Goal: Information Seeking & Learning: Understand process/instructions

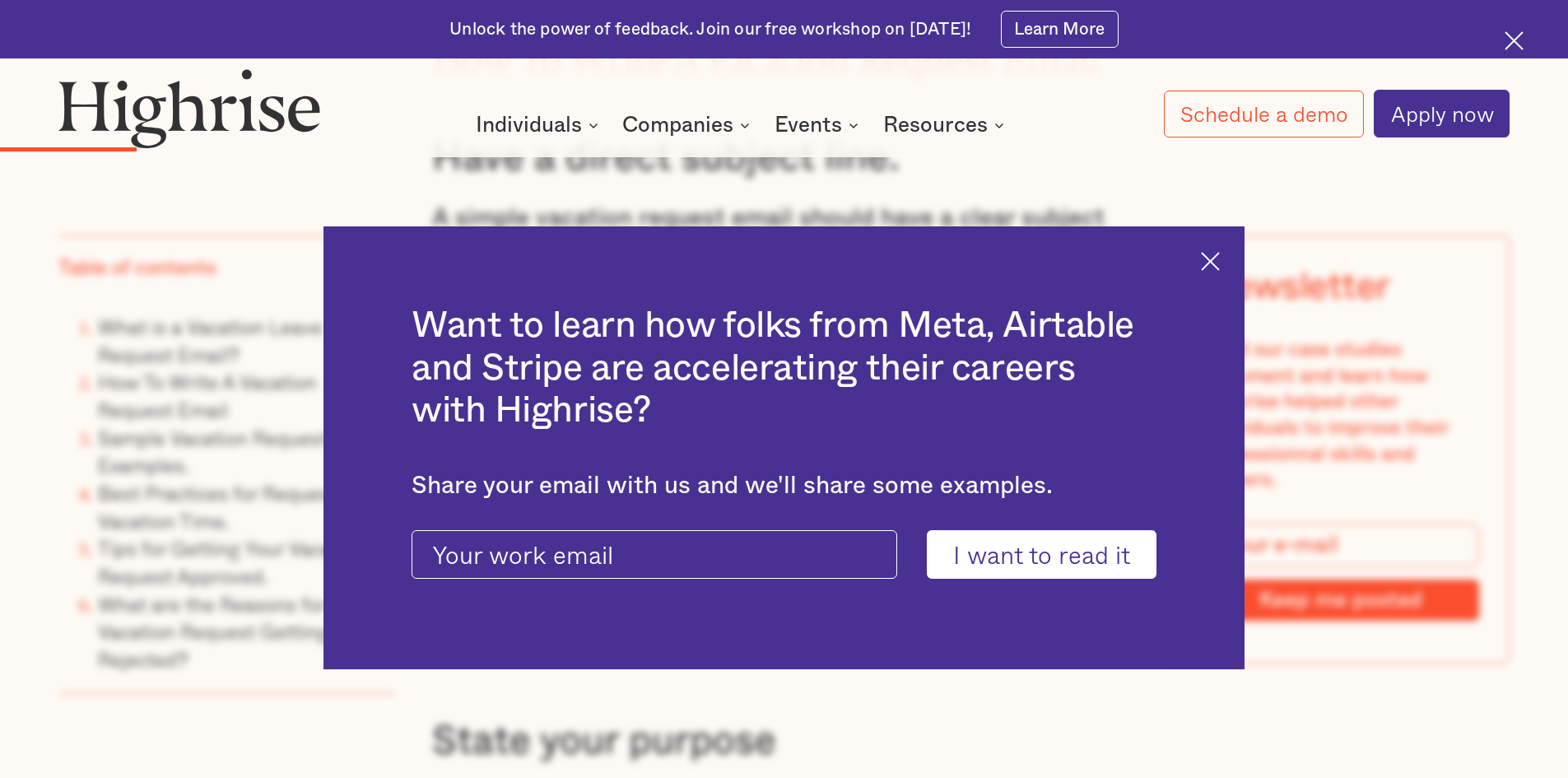
scroll to position [3293, 0]
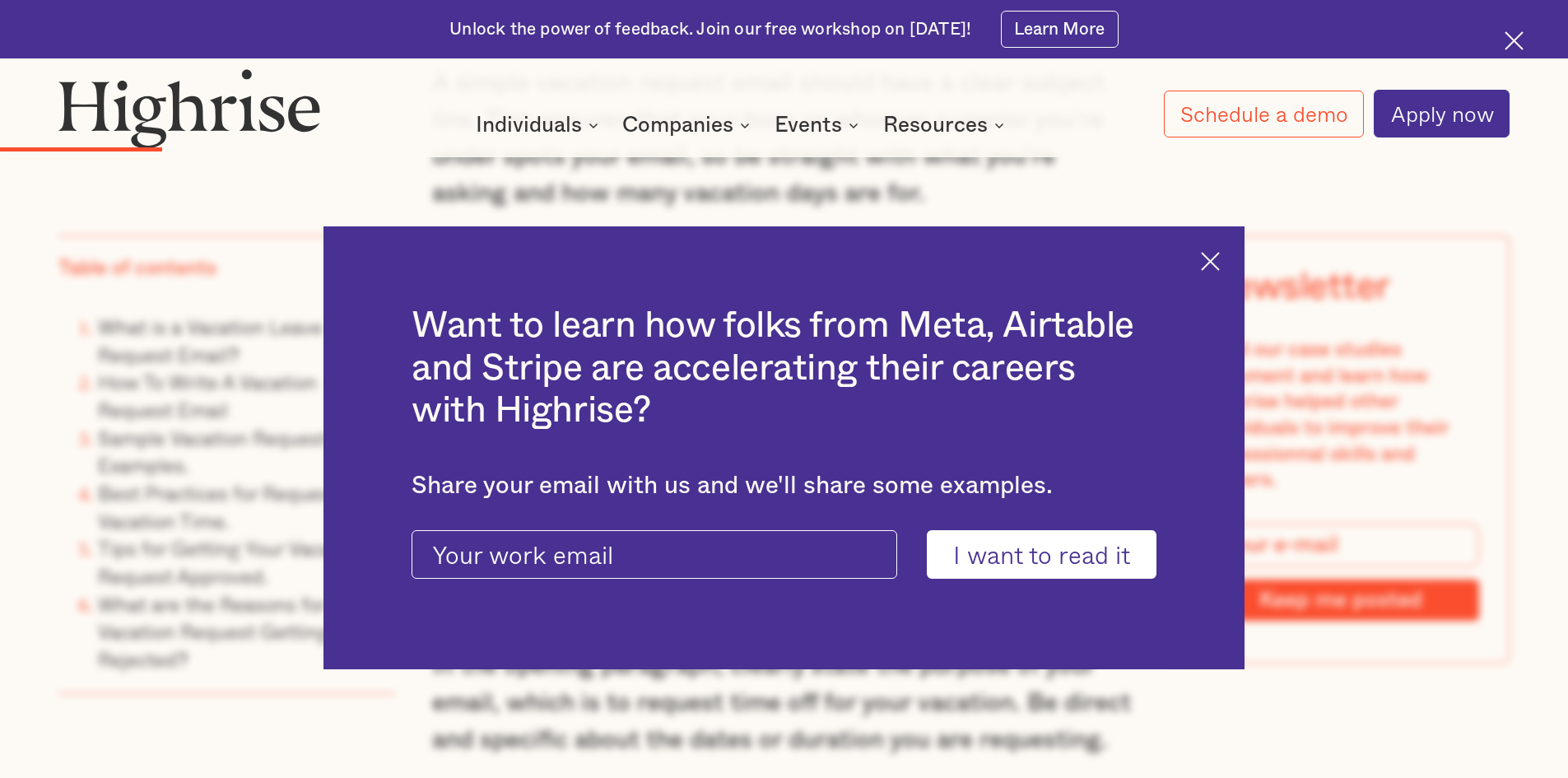
click at [1236, 267] on div "Want to learn how folks from Meta, Airtable and Stripe are accelerating their c…" at bounding box center [784, 448] width 921 height 444
click at [1226, 270] on div "Want to learn how folks from Meta, Airtable and Stripe are accelerating their c…" at bounding box center [784, 448] width 921 height 444
click at [1220, 264] on img at bounding box center [1210, 261] width 19 height 19
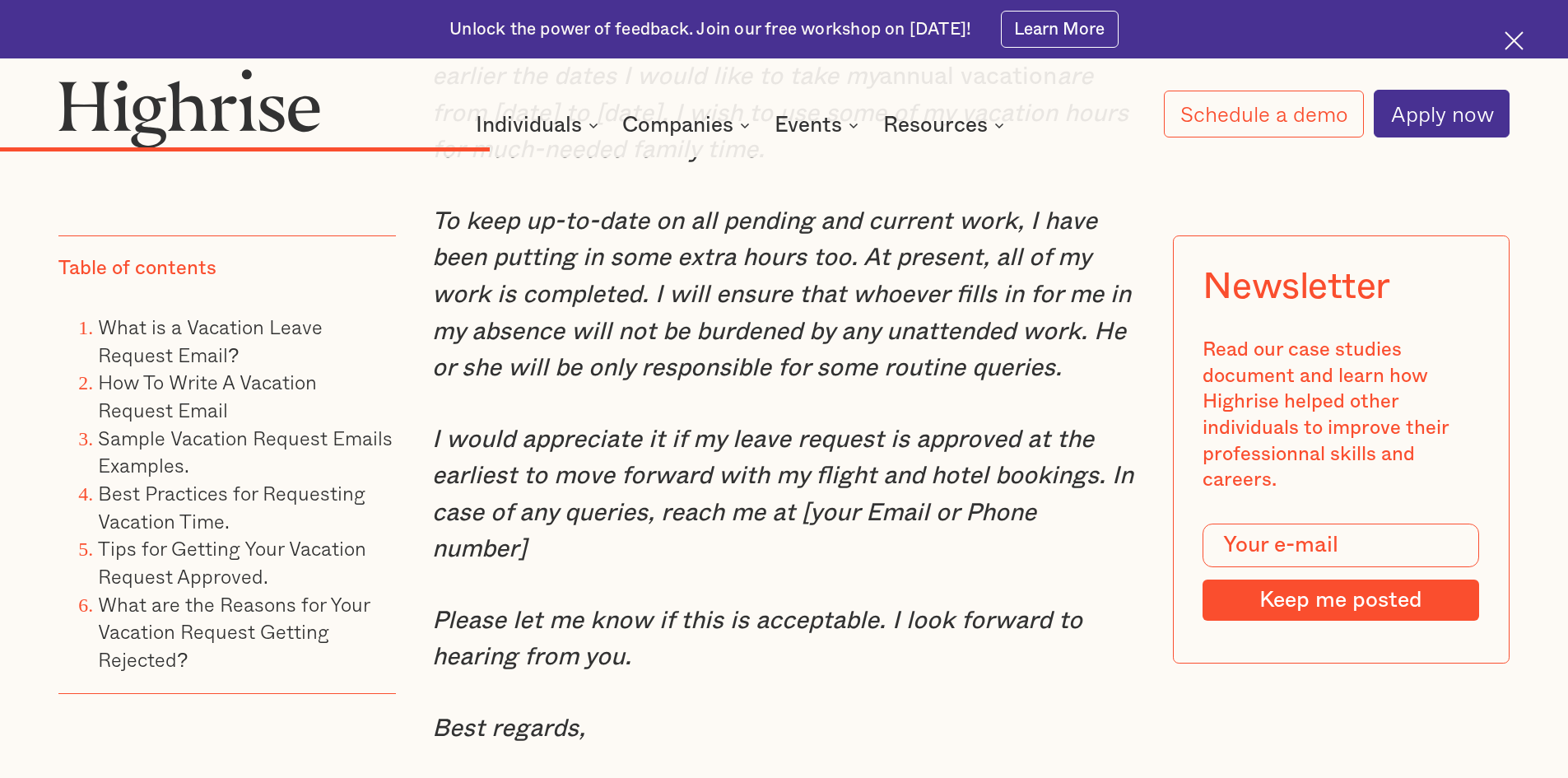
scroll to position [6916, 0]
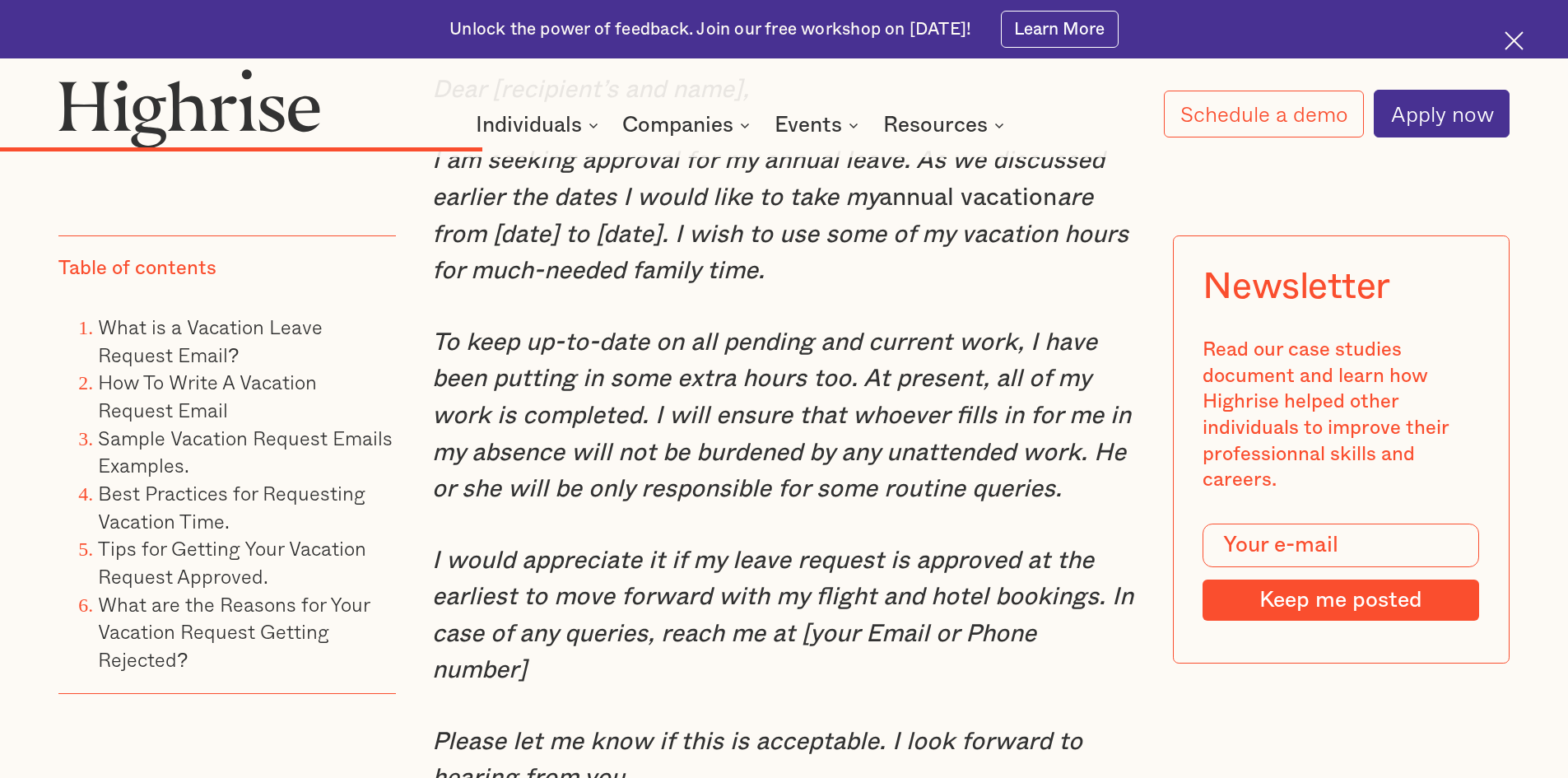
drag, startPoint x: 420, startPoint y: 316, endPoint x: 764, endPoint y: 328, distance: 344.2
copy em "for much-needed family time."
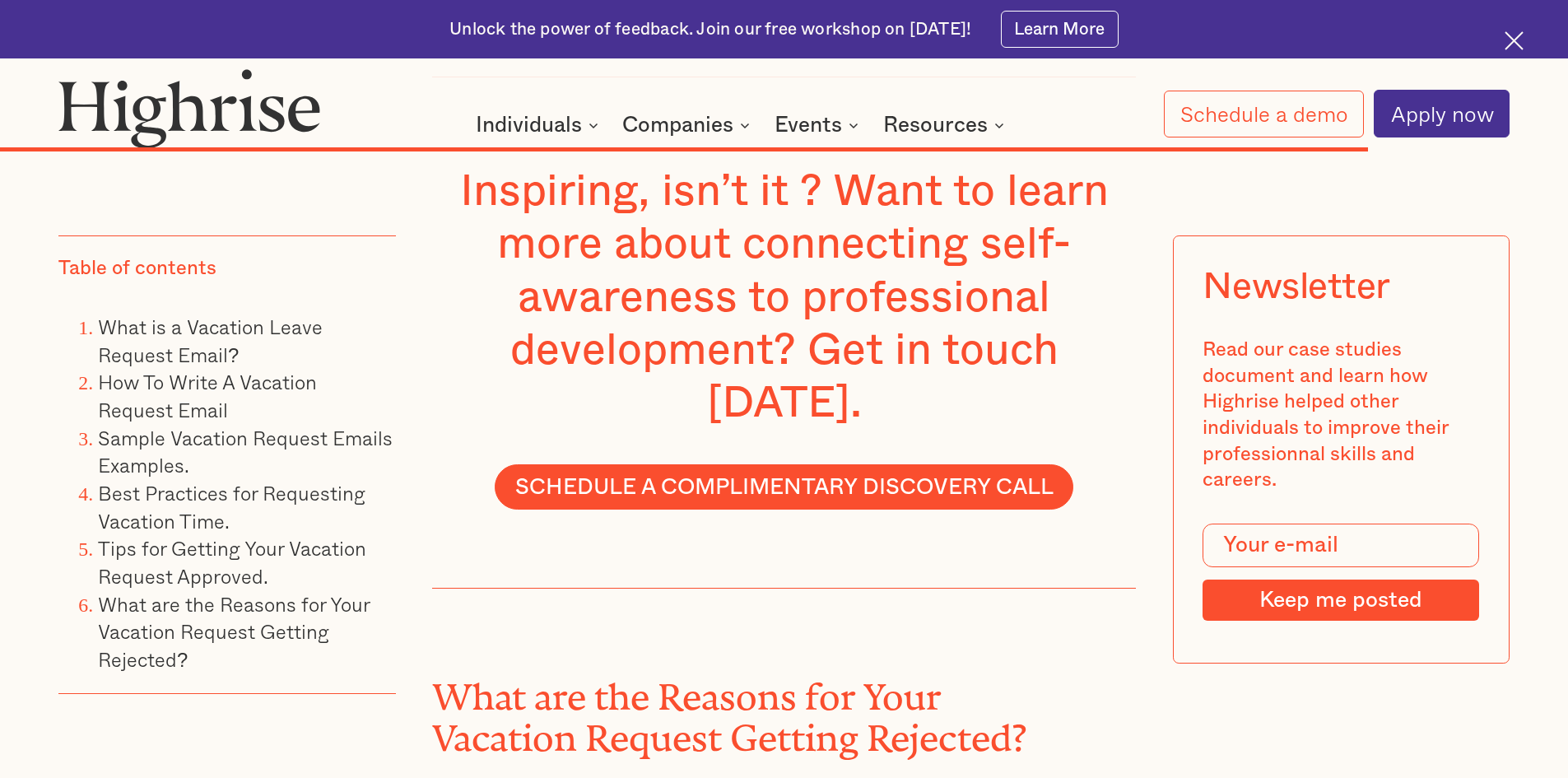
scroll to position [17454, 0]
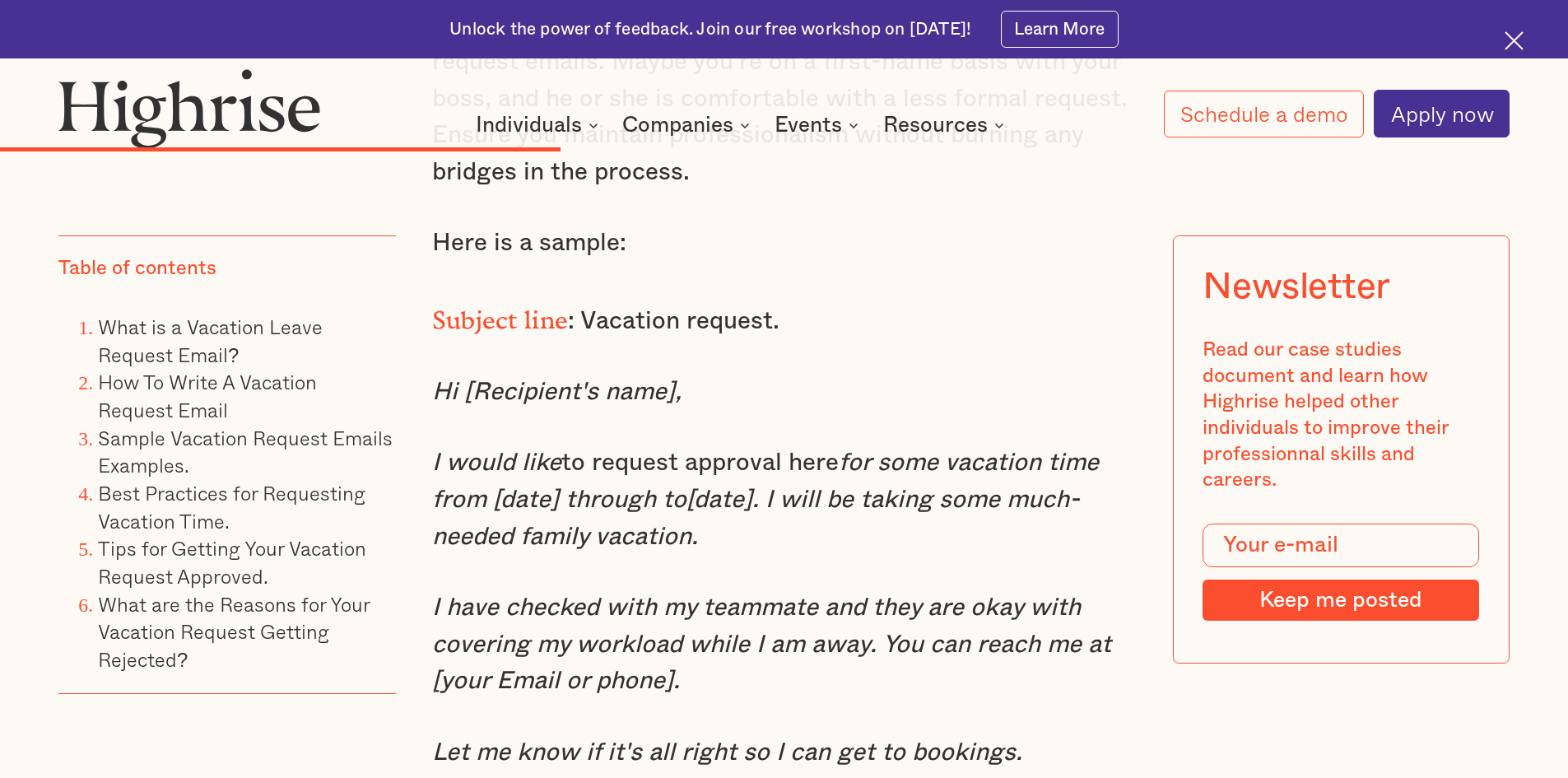
scroll to position [7986, 0]
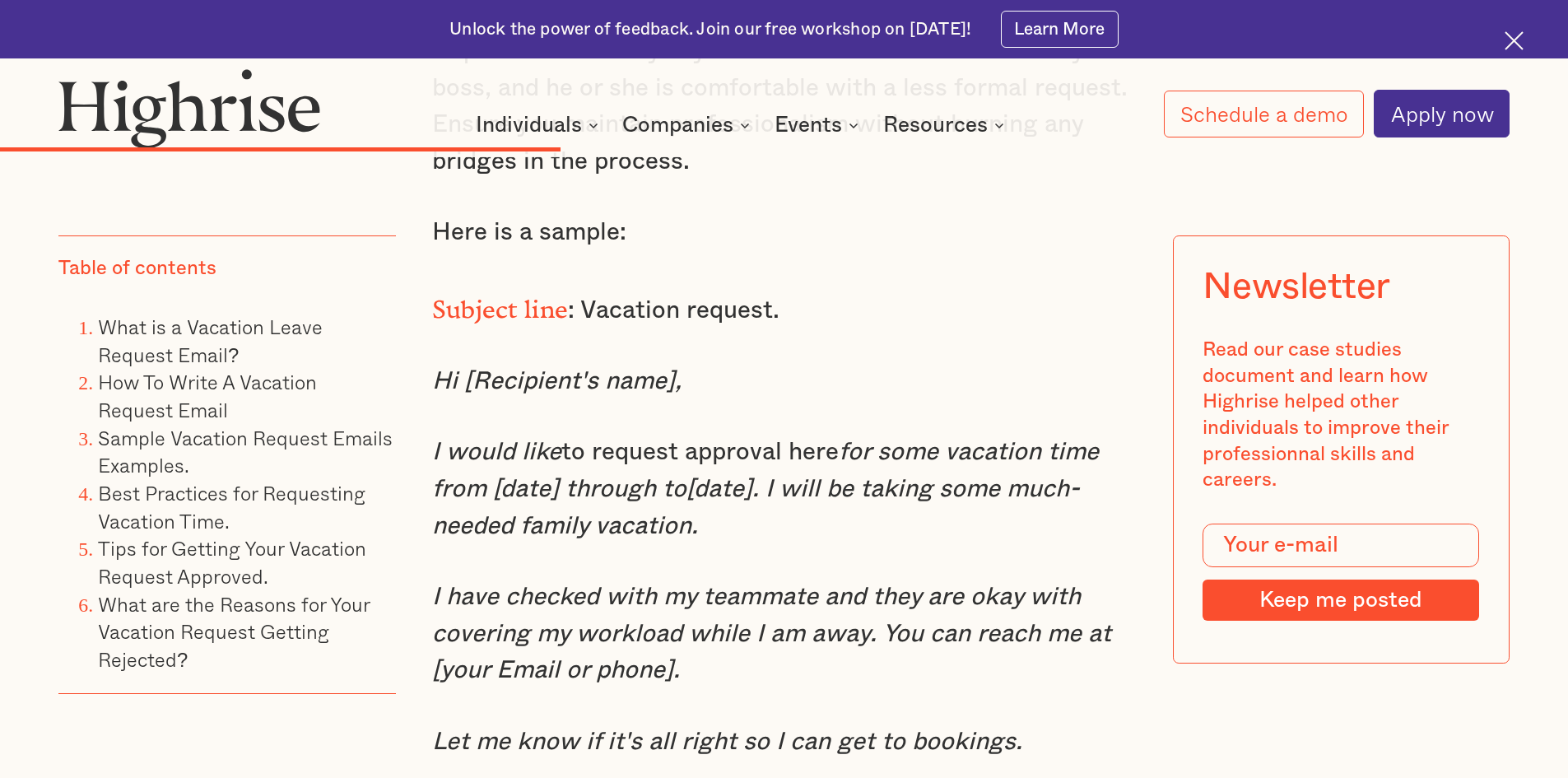
drag, startPoint x: 763, startPoint y: 492, endPoint x: 865, endPoint y: 531, distance: 109.2
click at [865, 531] on p "I would like to request approval here for some vacation time from [date] throug…" at bounding box center [784, 489] width 704 height 110
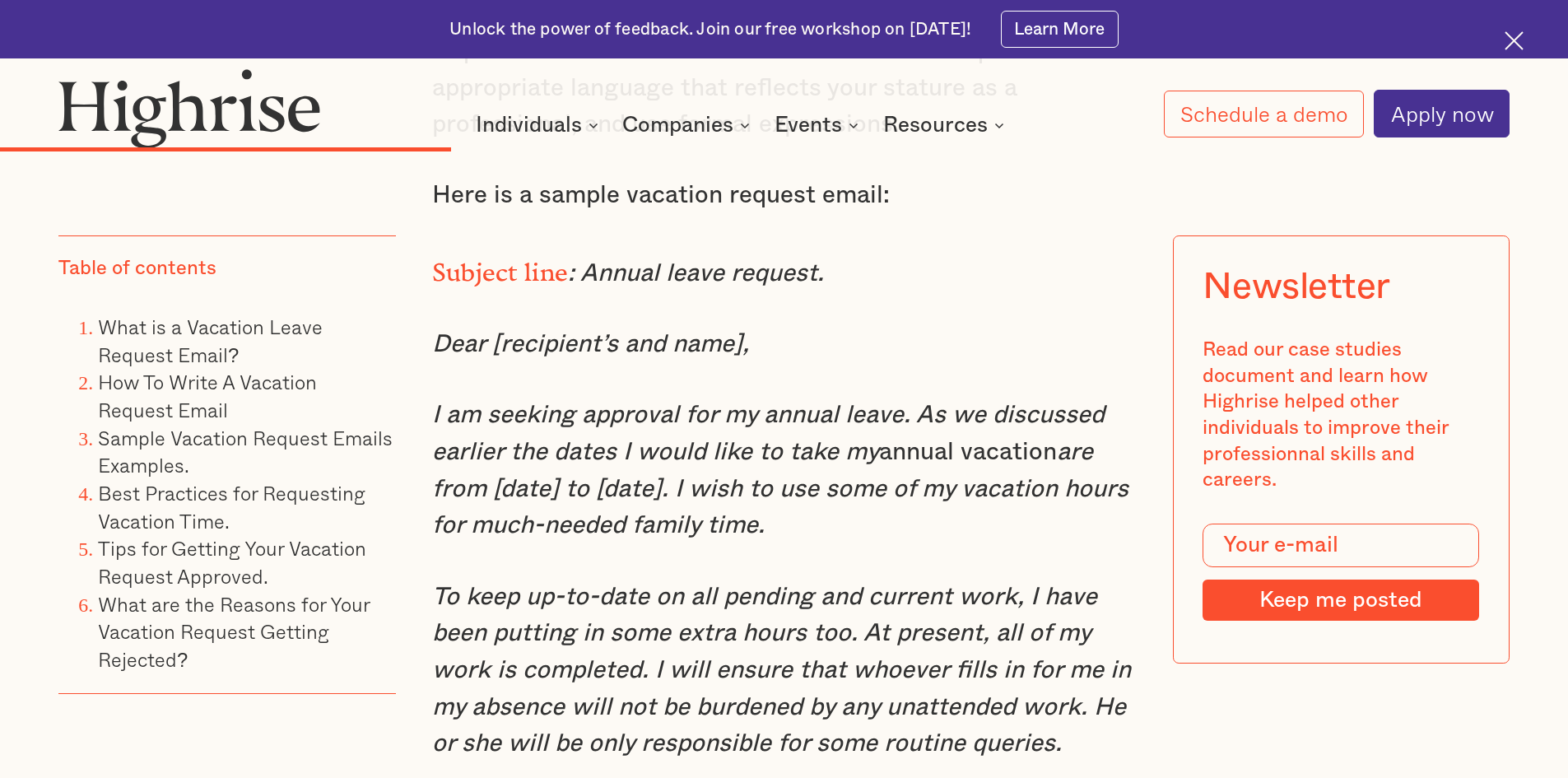
scroll to position [6751, 0]
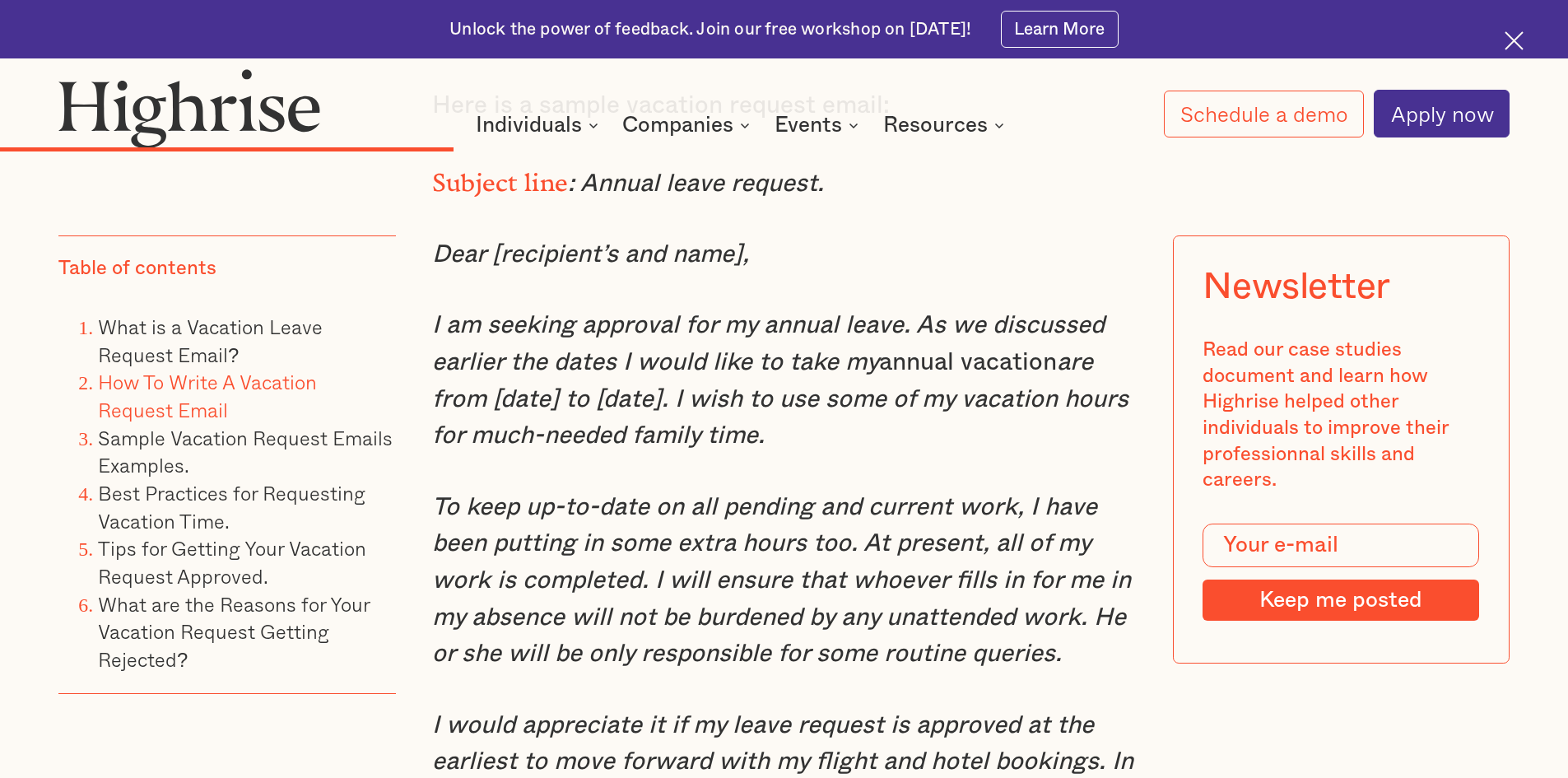
click at [254, 384] on link "How To Write A Vacation Request Email" at bounding box center [207, 395] width 219 height 58
